Goal: Information Seeking & Learning: Learn about a topic

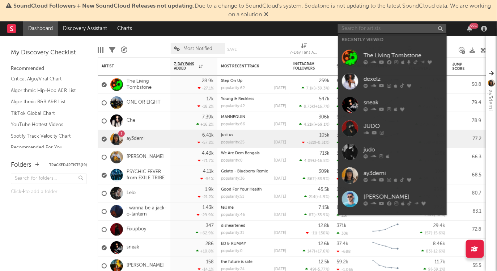
click at [405, 29] on input "text" at bounding box center [392, 28] width 109 height 9
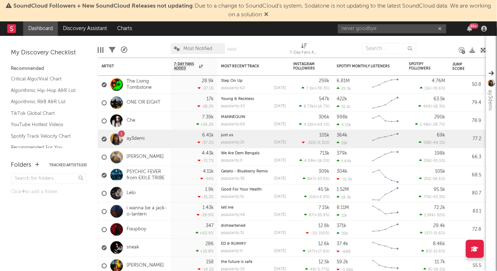
click at [269, 17] on span "SoundCloud Followers + New SoundCloud Releases not updating : Due to a change t…" at bounding box center [252, 10] width 478 height 14
click at [369, 26] on input "never goodbye" at bounding box center [392, 28] width 109 height 9
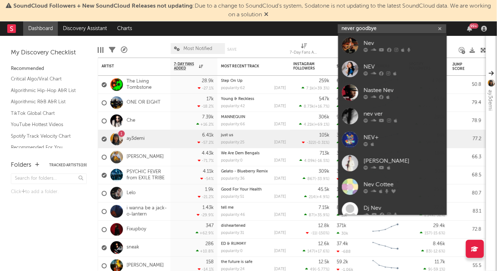
click at [376, 26] on input "never goodbye" at bounding box center [392, 28] width 109 height 9
click at [361, 30] on input "never goodbye" at bounding box center [392, 28] width 109 height 9
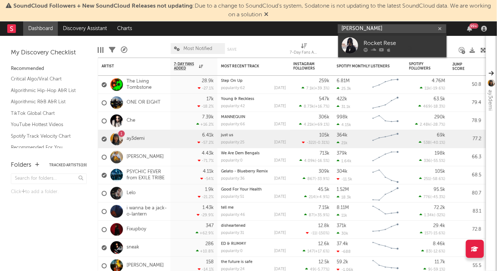
click at [347, 29] on input "[PERSON_NAME]" at bounding box center [392, 28] width 109 height 9
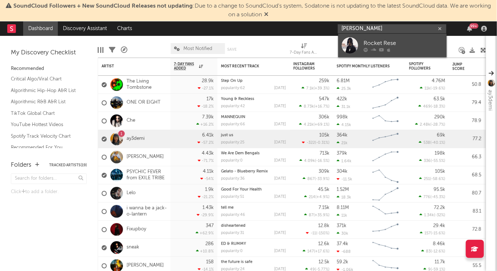
type input "[PERSON_NAME]"
click at [371, 39] on div "Rocket Rese" at bounding box center [404, 43] width 80 height 9
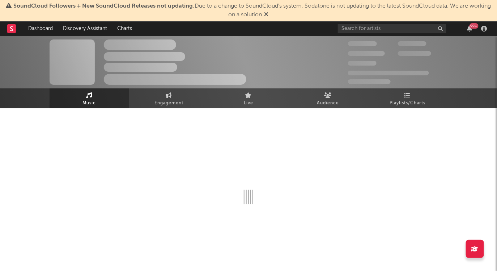
select select "1w"
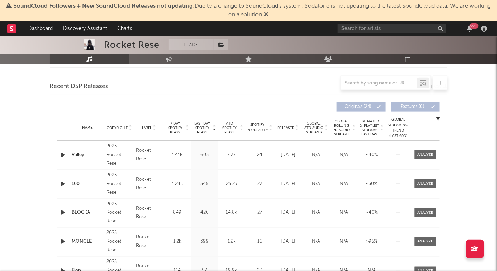
scroll to position [253, 0]
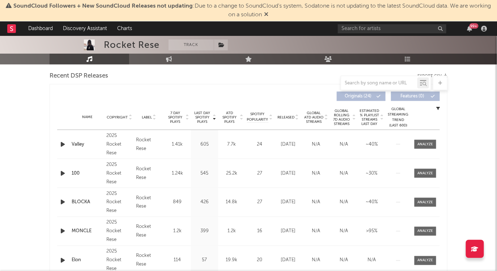
click at [269, 12] on icon at bounding box center [266, 14] width 4 height 6
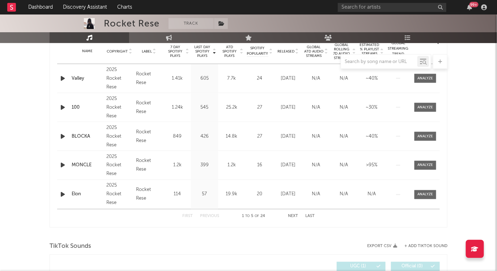
scroll to position [299, 0]
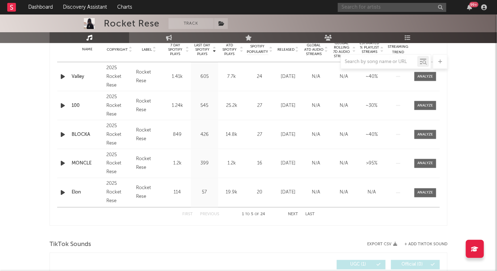
click at [407, 11] on input "text" at bounding box center [392, 7] width 109 height 9
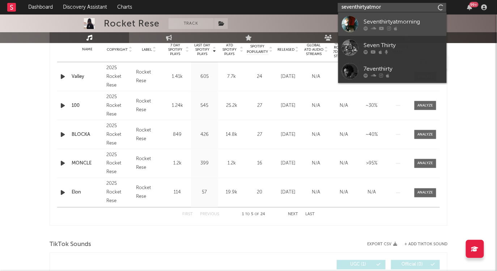
type input "seventhirtyatmor"
click at [415, 21] on div "Seventhirtyatmorning" at bounding box center [404, 21] width 80 height 9
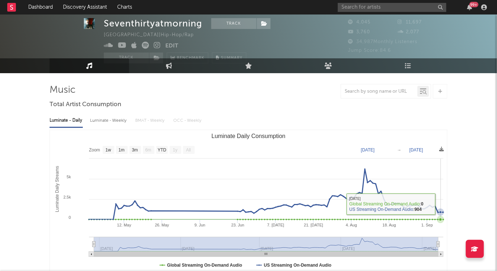
scroll to position [11, 0]
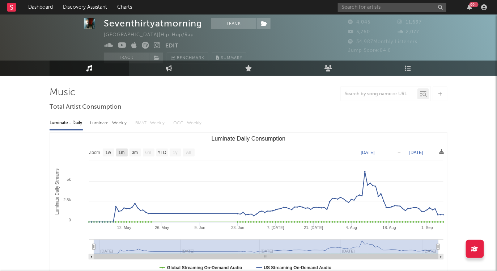
click at [123, 152] on text "1m" at bounding box center [122, 152] width 6 height 5
select select "1m"
type input "[DATE]"
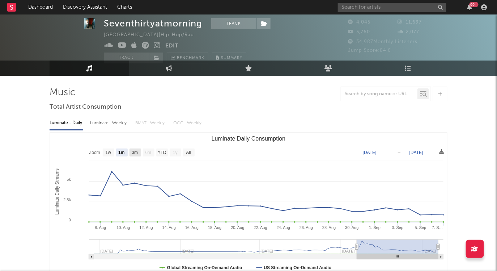
click at [134, 152] on text "3m" at bounding box center [135, 152] width 6 height 5
select select "3m"
type input "[DATE]"
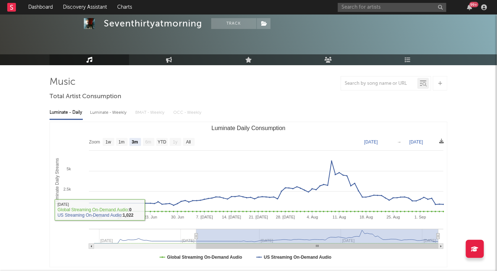
scroll to position [22, 0]
